Goal: Check status: Check status

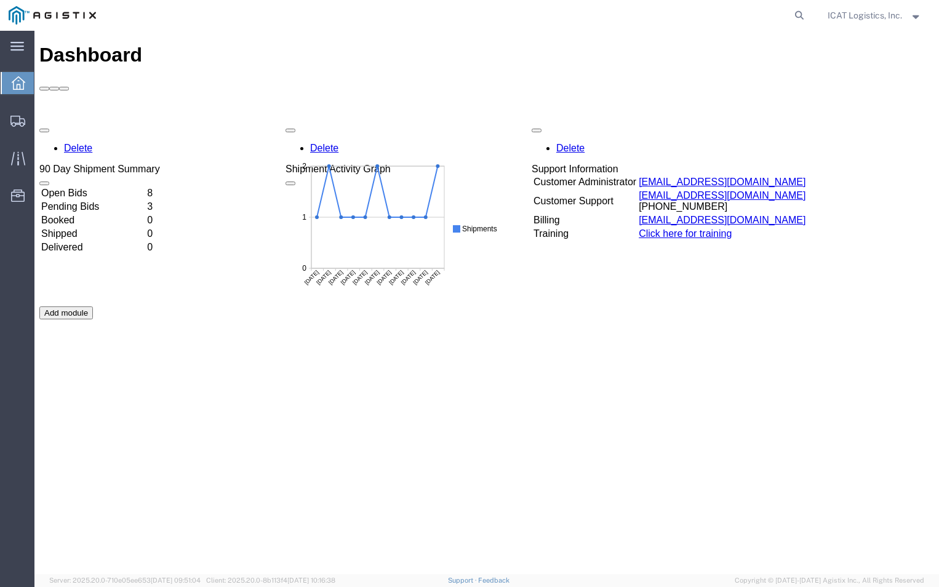
click at [95, 122] on div "Delete 90 Day Shipment Summary Open Bids 8 Pending Bids 3 Booked 0 Shipped 0 De…" at bounding box center [486, 306] width 894 height 369
click at [92, 187] on td "Open Bids" at bounding box center [93, 193] width 105 height 12
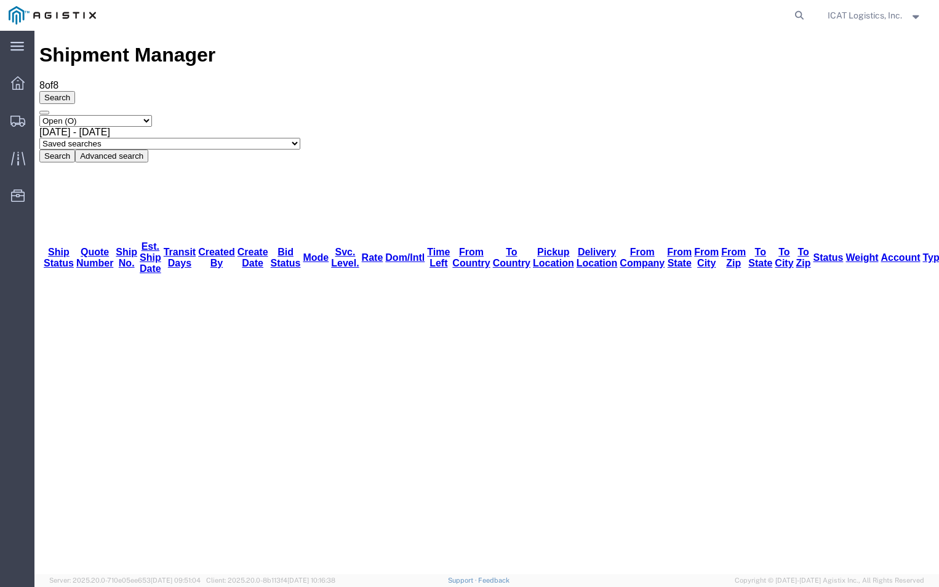
drag, startPoint x: 83, startPoint y: 120, endPoint x: 220, endPoint y: 119, distance: 137.2
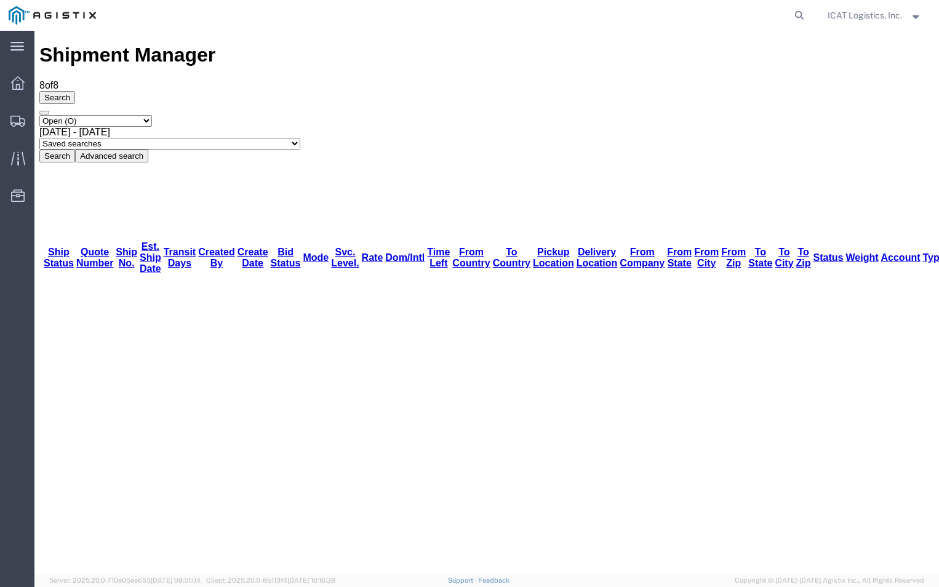
drag, startPoint x: 102, startPoint y: 122, endPoint x: 323, endPoint y: 121, distance: 220.9
drag, startPoint x: 86, startPoint y: 118, endPoint x: 392, endPoint y: 120, distance: 307.0
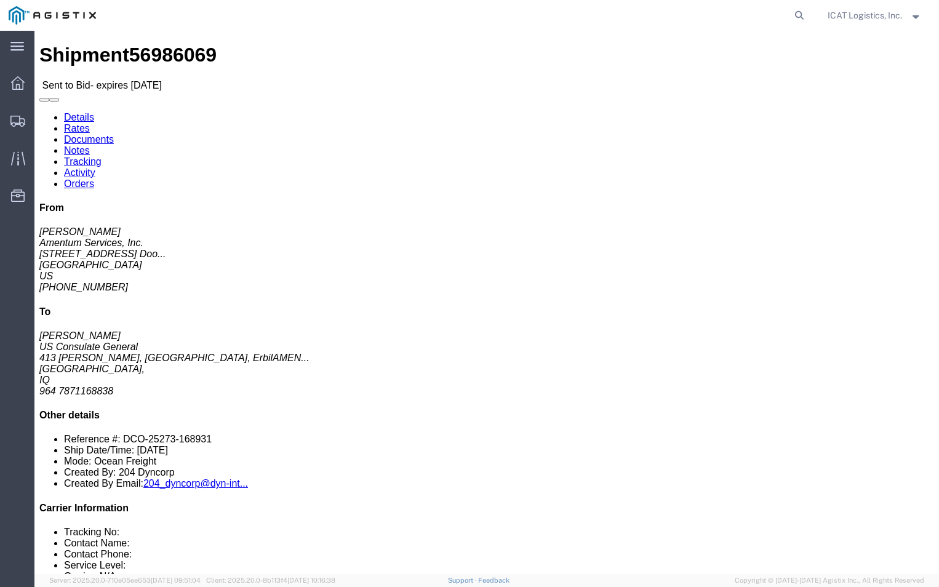
click link "Documents"
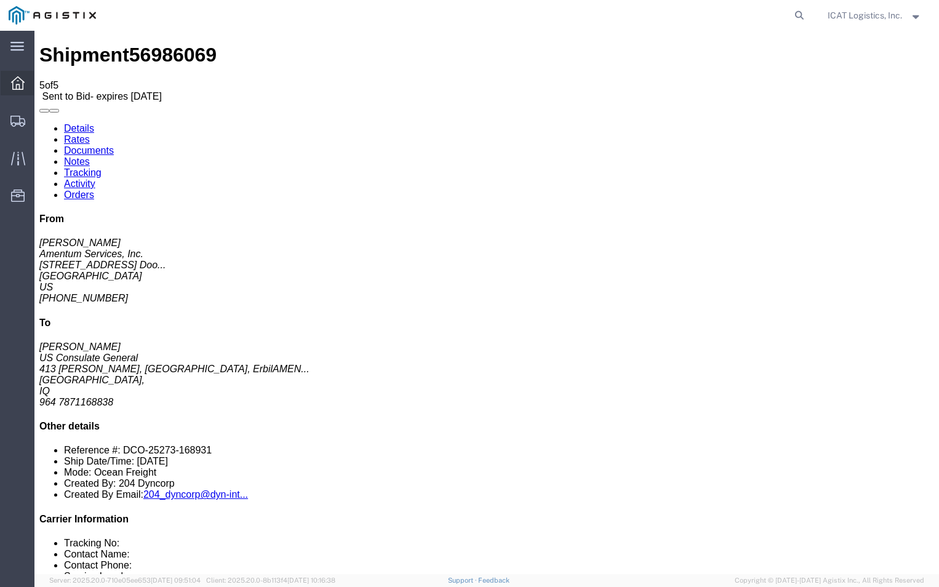
click at [10, 81] on div at bounding box center [18, 83] width 34 height 25
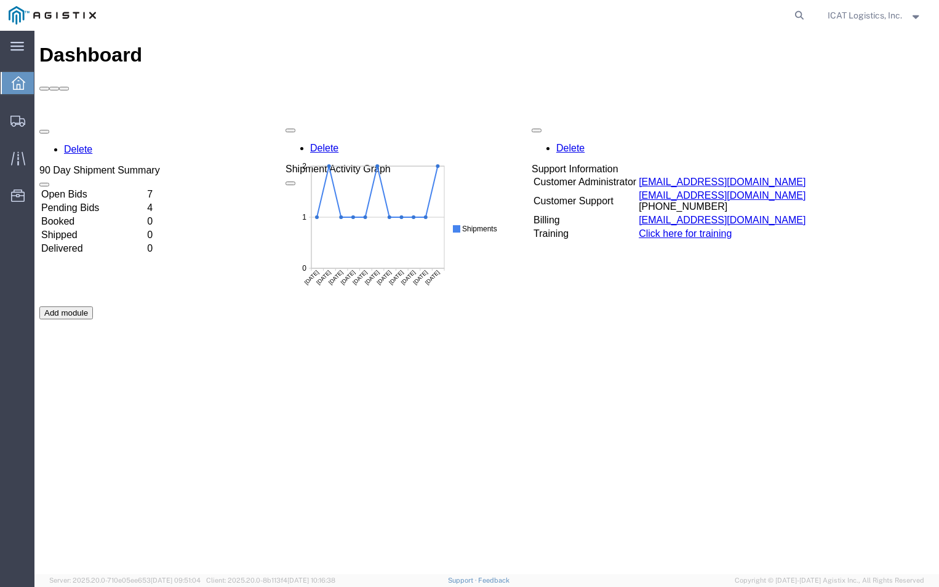
click at [104, 122] on div "Delete 90 Day Shipment Summary Open Bids 7 Pending Bids 4 Booked 0 Shipped 0 De…" at bounding box center [486, 306] width 894 height 369
click at [76, 187] on td "Open Bids" at bounding box center [93, 193] width 105 height 12
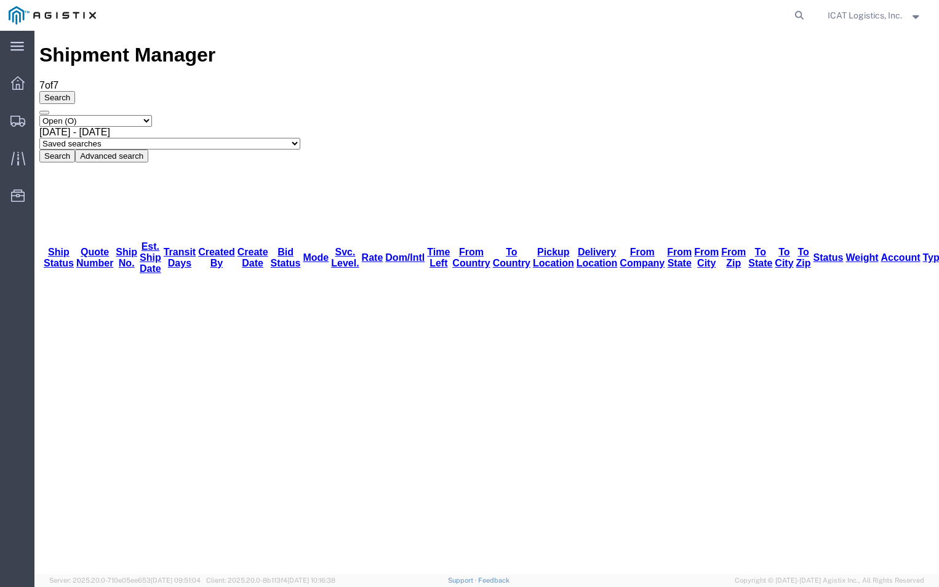
drag, startPoint x: 103, startPoint y: 120, endPoint x: 187, endPoint y: 124, distance: 83.8
